Goal: Task Accomplishment & Management: Use online tool/utility

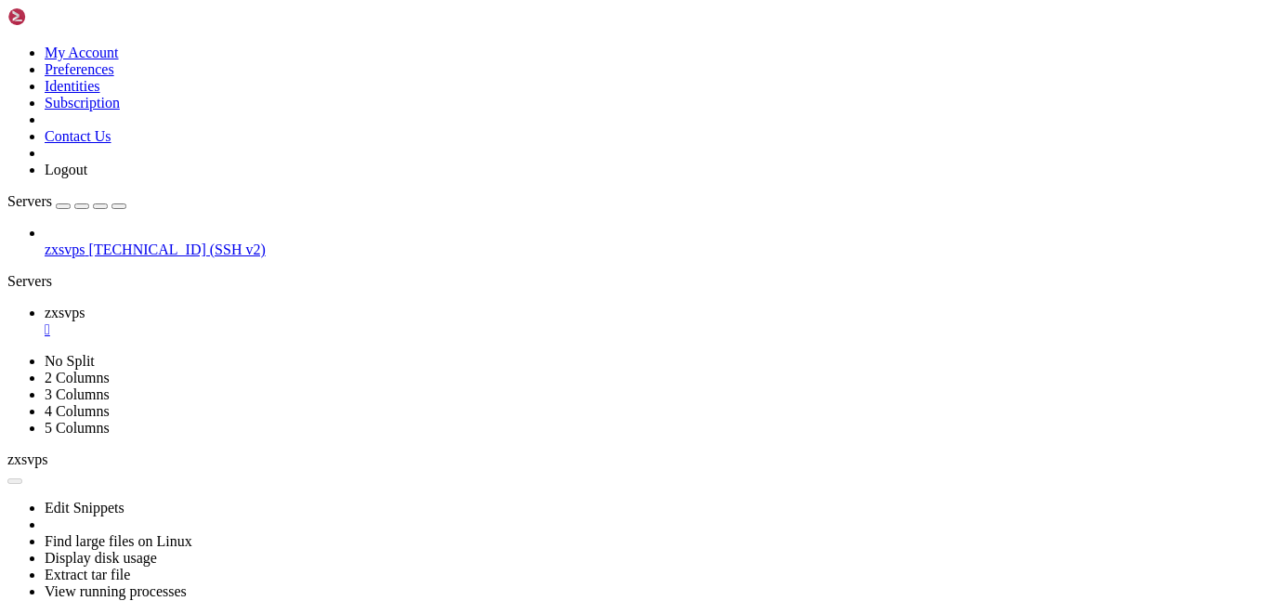
scroll to position [2, 0]
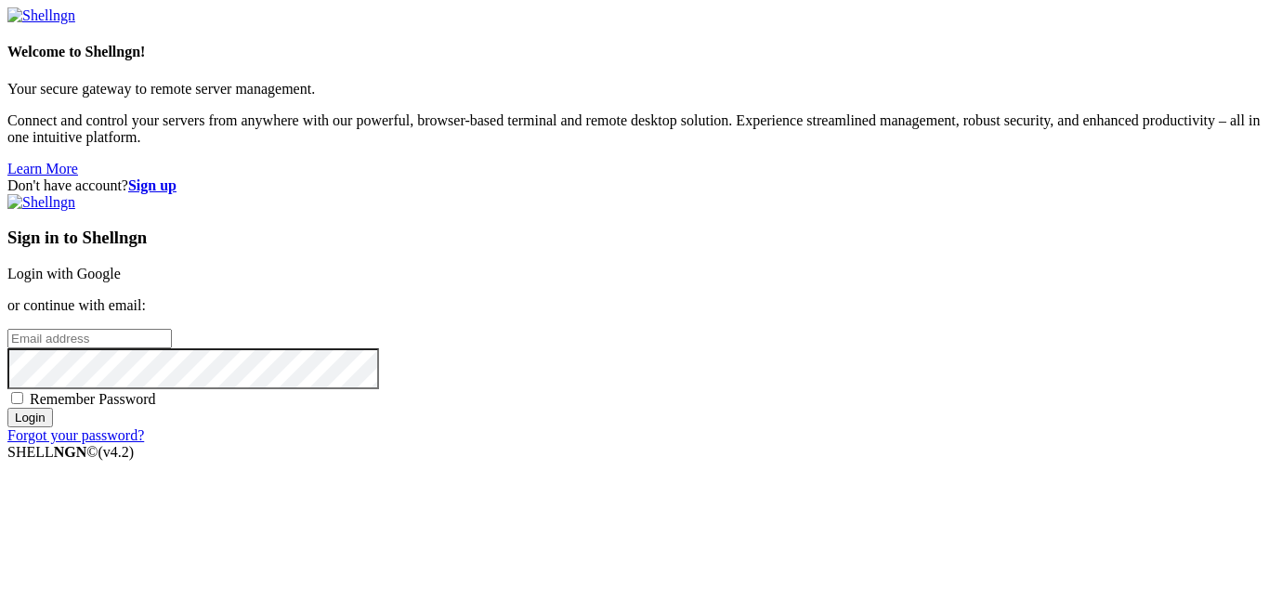
click at [172, 329] on input "email" at bounding box center [89, 339] width 164 height 20
type input "a"
paste input "[EMAIL_ADDRESS][DOMAIN_NAME]"
type input "[EMAIL_ADDRESS][DOMAIN_NAME]"
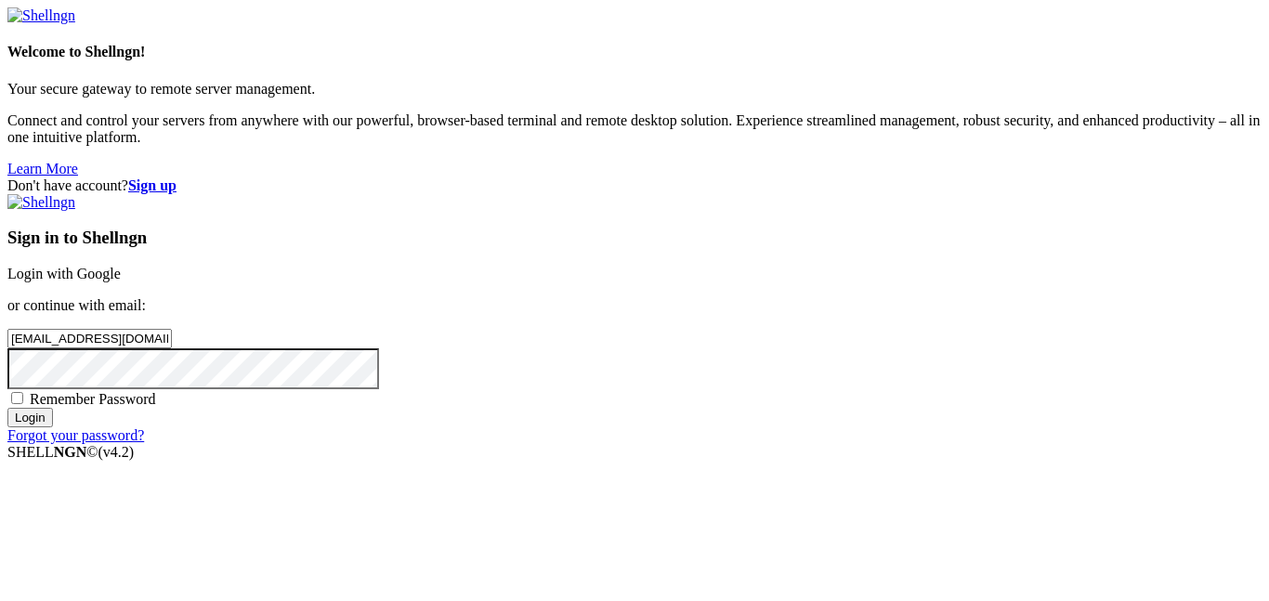
click at [7, 408] on input "Login" at bounding box center [30, 418] width 46 height 20
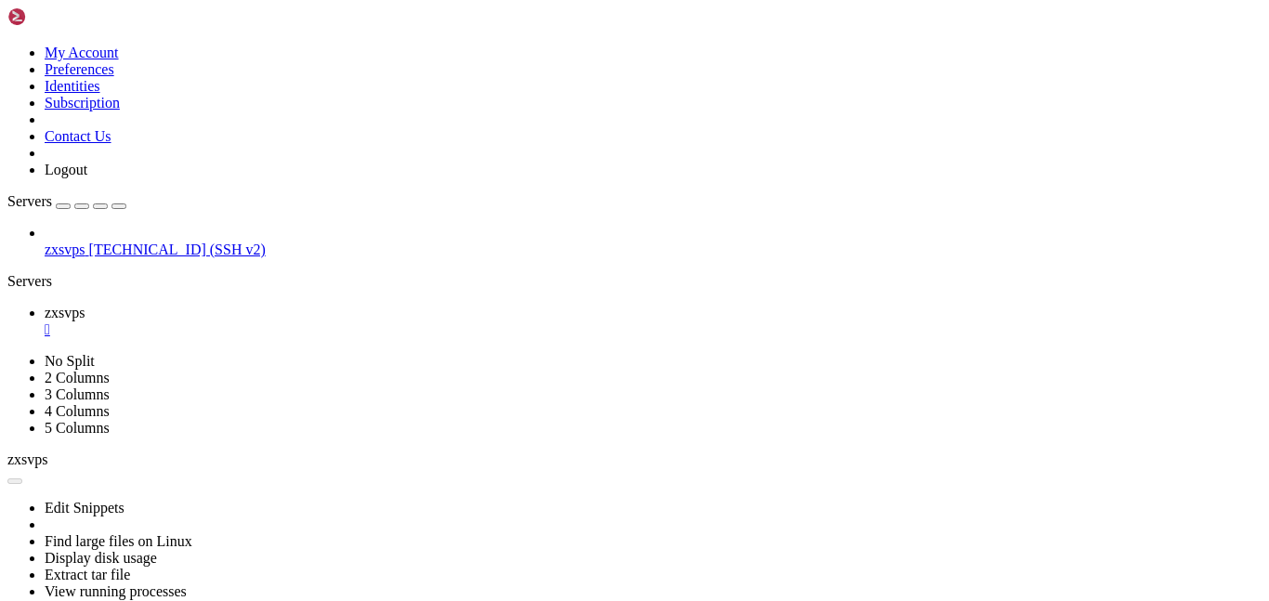
scroll to position [7299, 0]
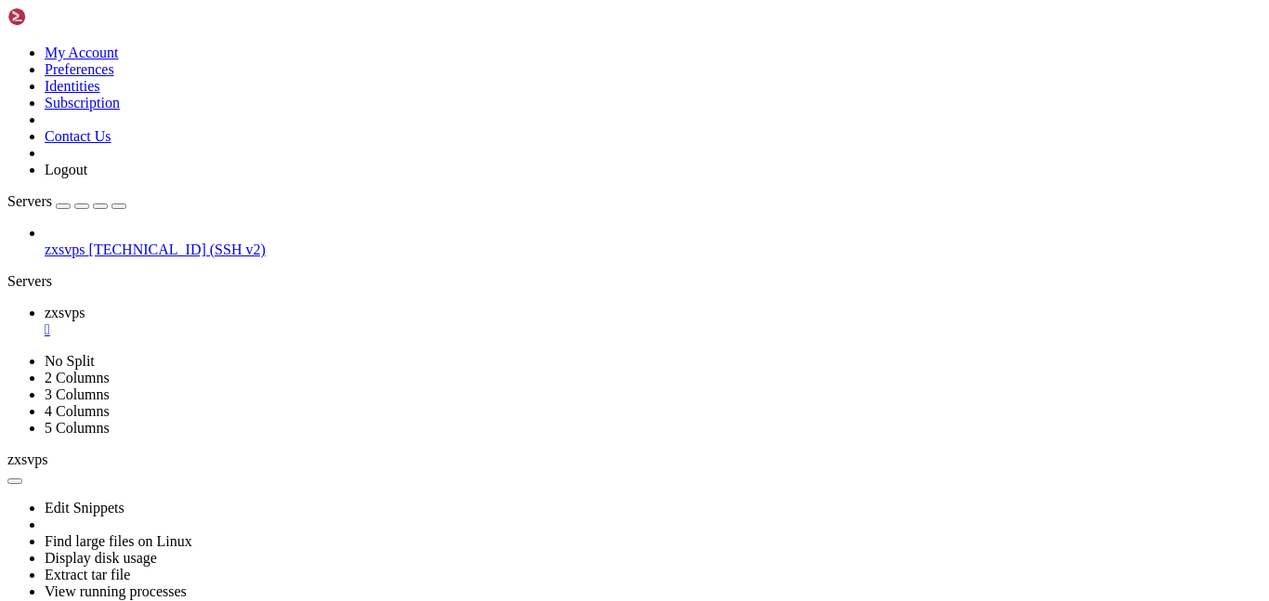
drag, startPoint x: 610, startPoint y: 855, endPoint x: 20, endPoint y: 827, distance: 589.9
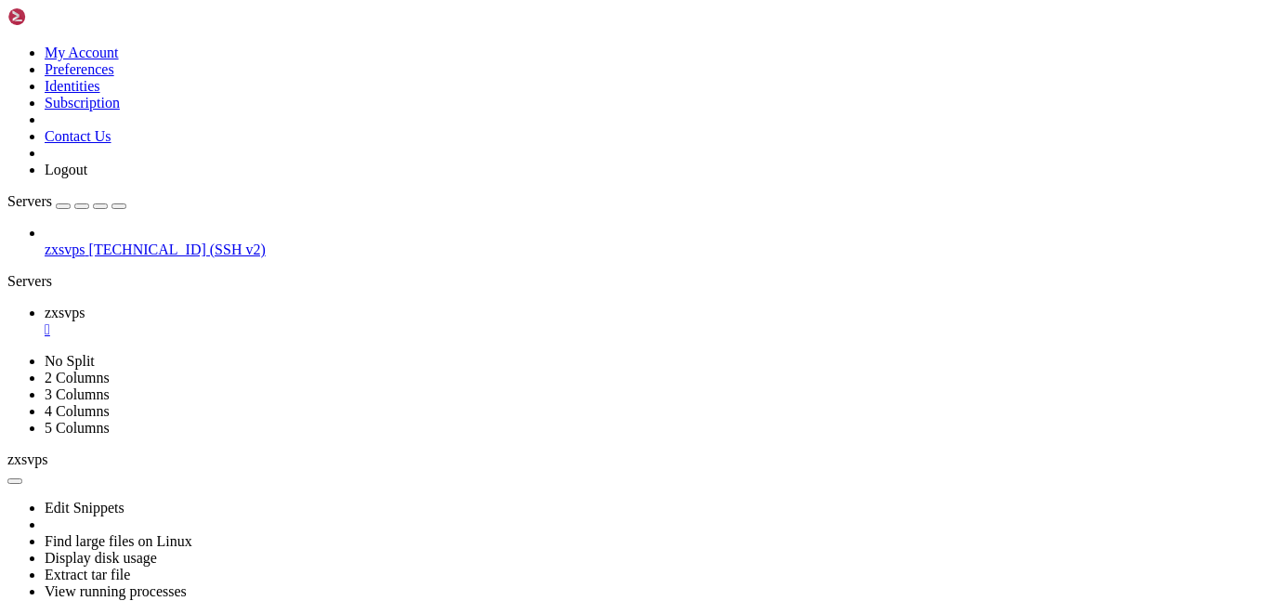
scroll to position [8782, 0]
drag, startPoint x: 686, startPoint y: 1084, endPoint x: 14, endPoint y: 1073, distance: 672.0
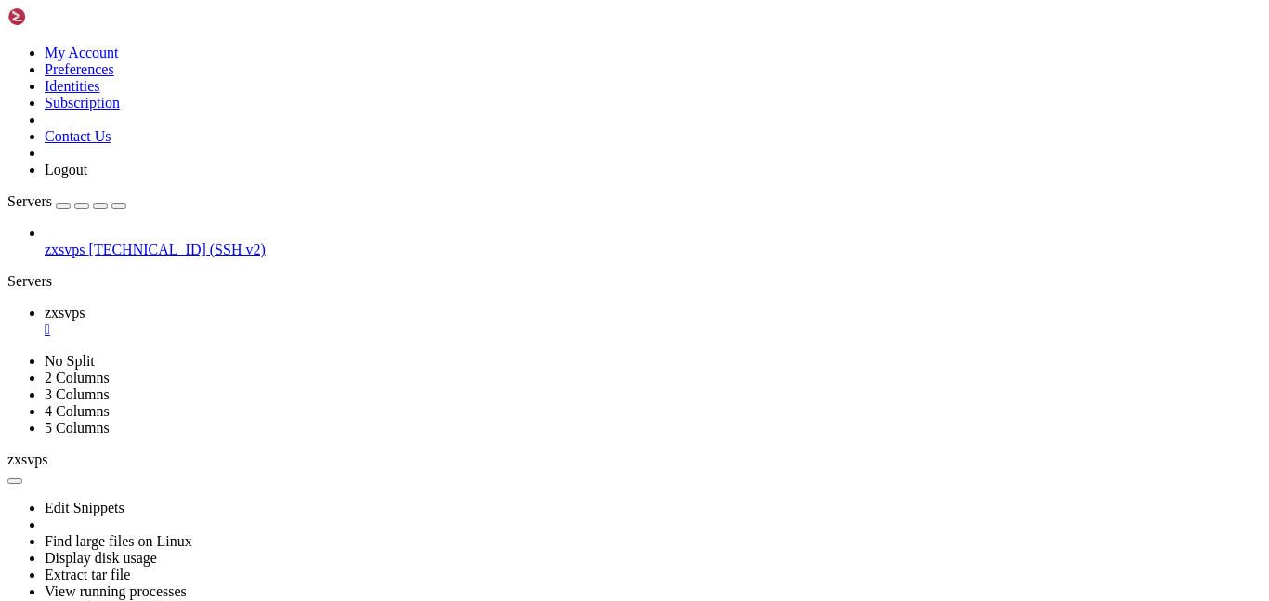
drag, startPoint x: 394, startPoint y: 1088, endPoint x: 15, endPoint y: 1051, distance: 381.0
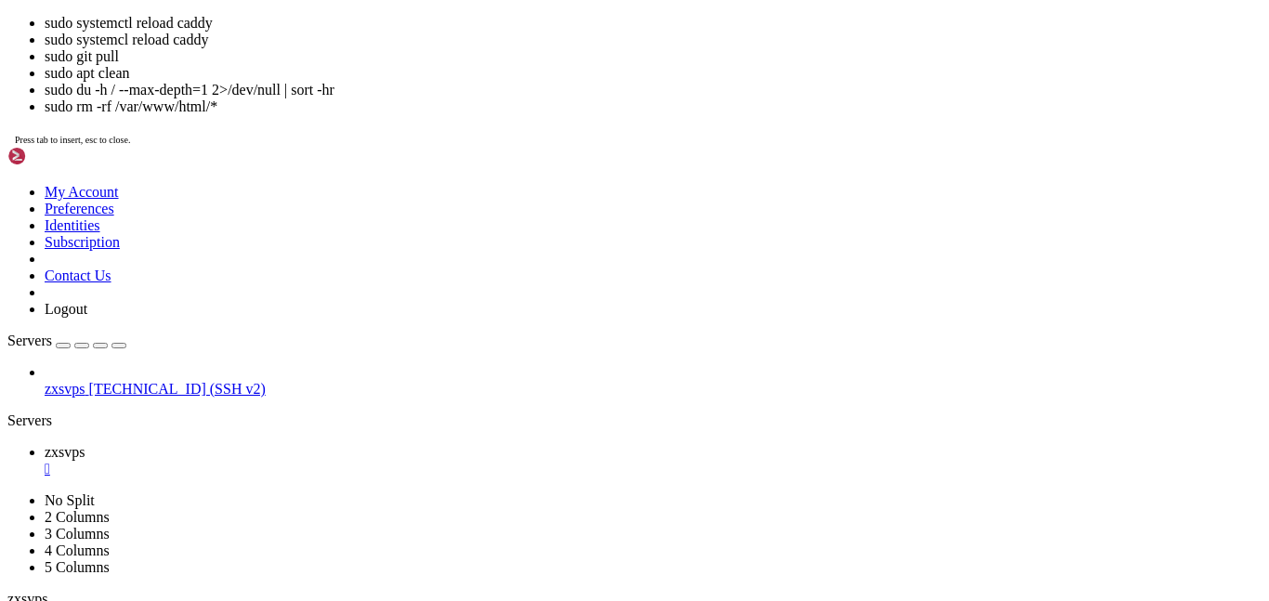
scroll to position [9234, 0]
